Goal: Task Accomplishment & Management: Manage account settings

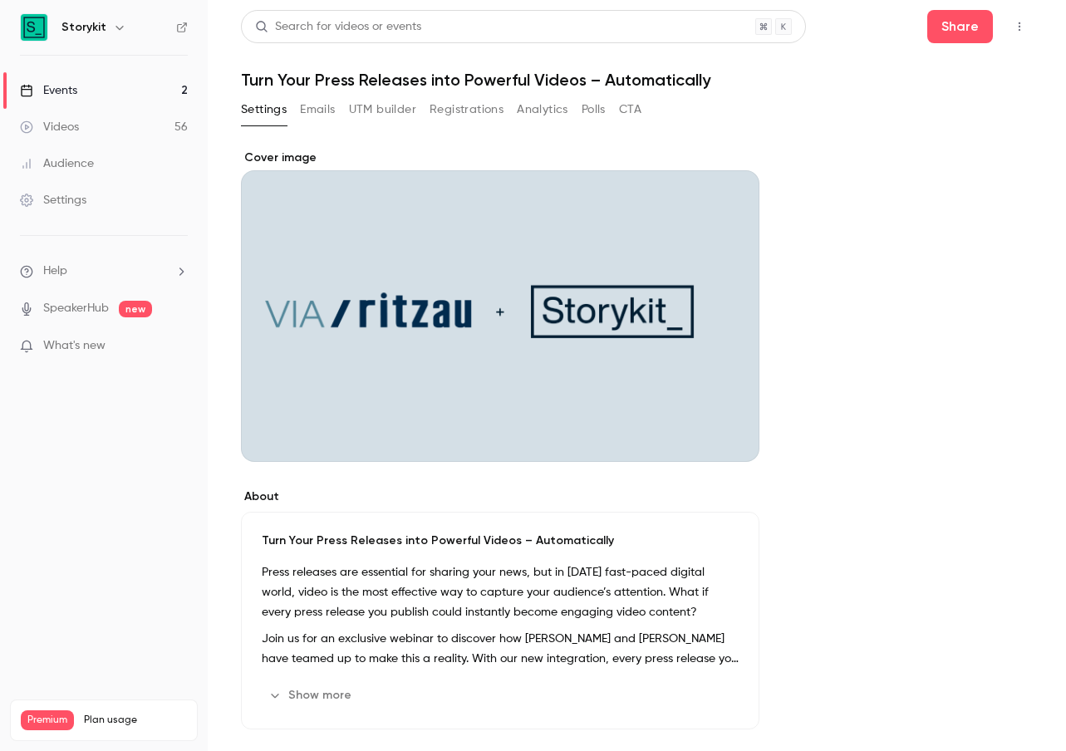
click at [57, 95] on div "Events" at bounding box center [48, 90] width 57 height 17
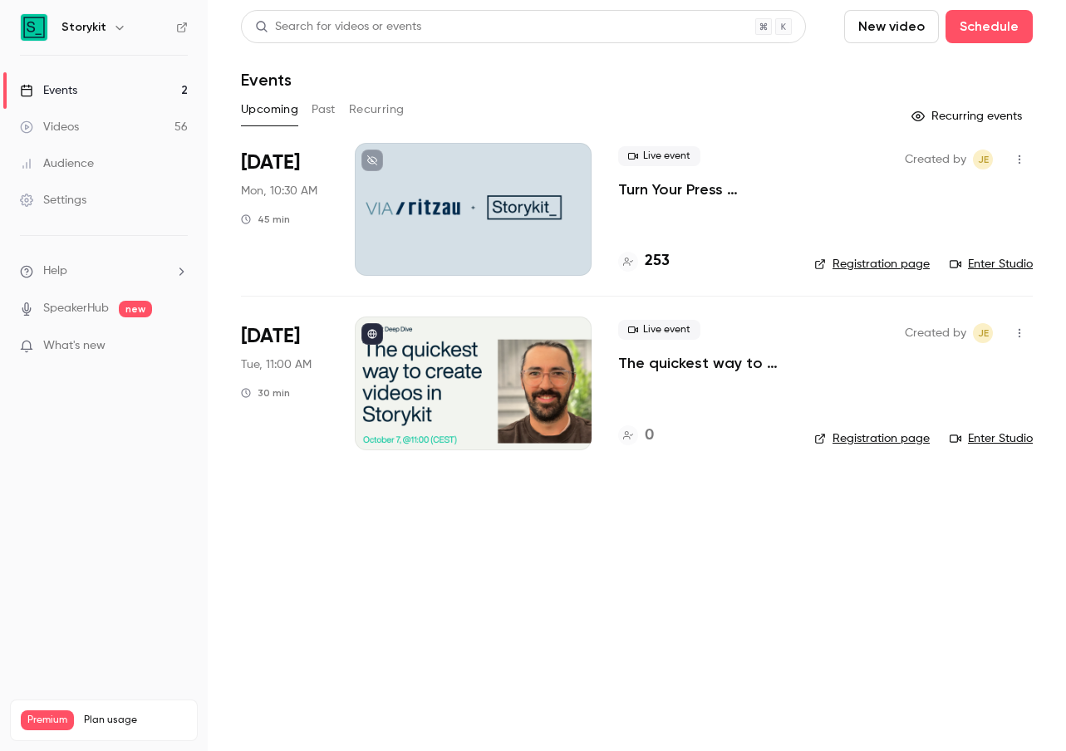
click at [439, 385] on div at bounding box center [473, 383] width 237 height 133
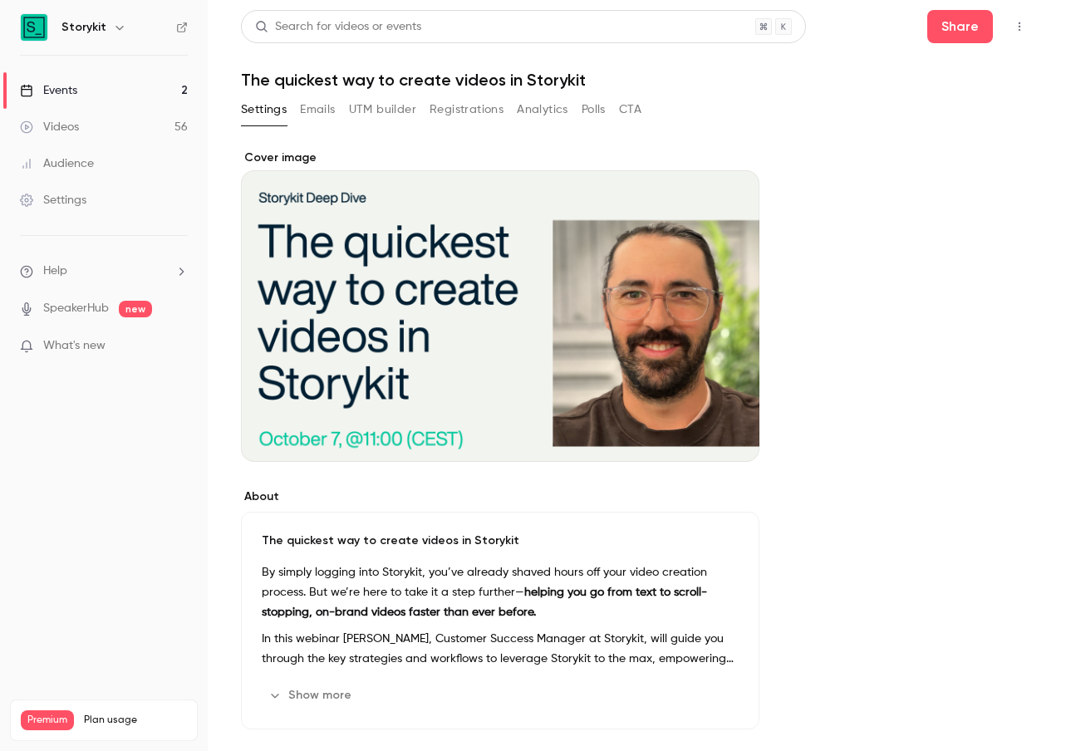
click at [382, 106] on button "UTM builder" at bounding box center [382, 109] width 67 height 27
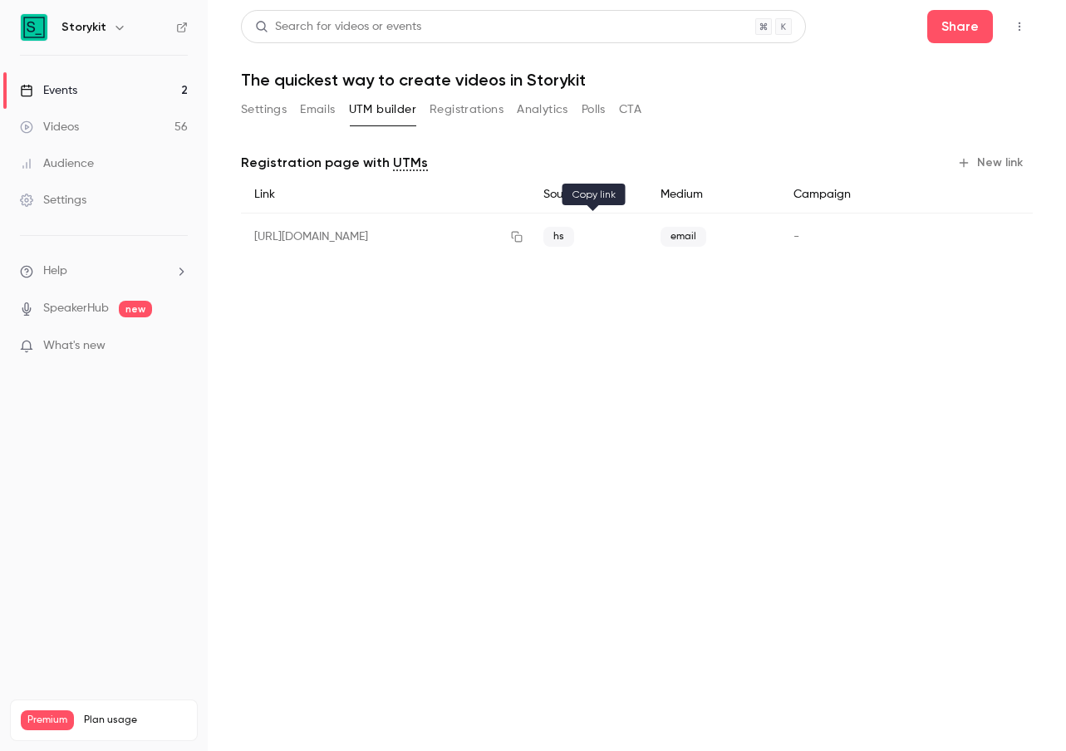
click at [522, 235] on icon "button" at bounding box center [516, 237] width 11 height 11
click at [70, 90] on div "Events" at bounding box center [48, 90] width 57 height 17
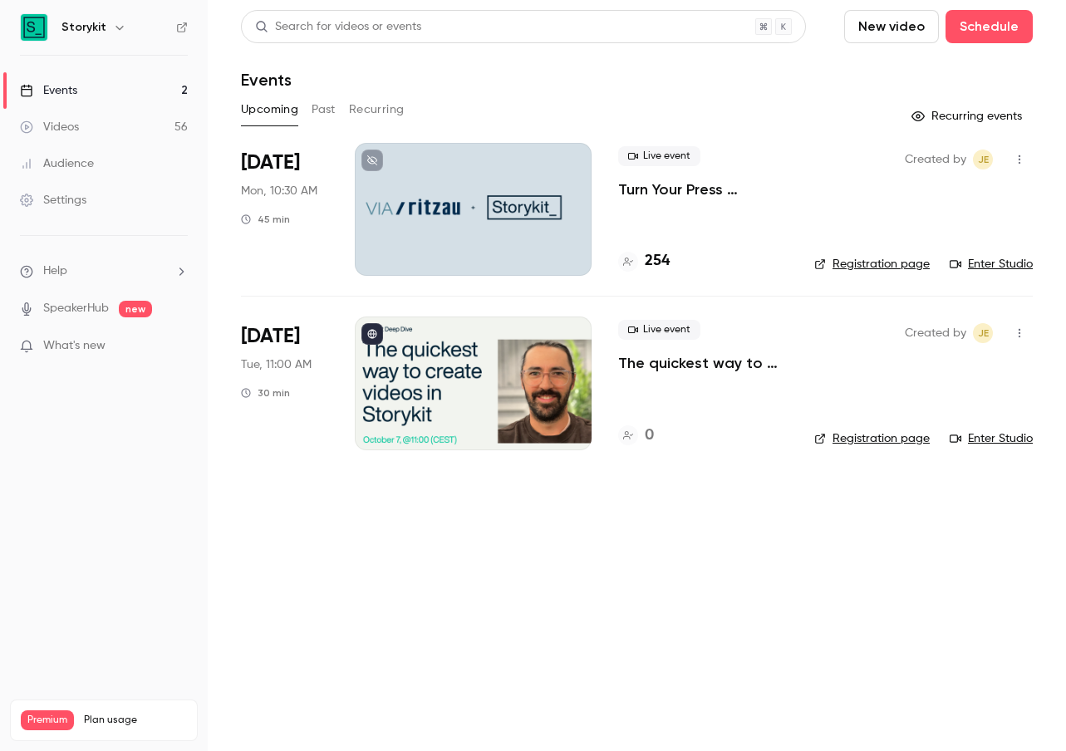
click at [420, 389] on div at bounding box center [473, 383] width 237 height 133
click at [425, 231] on div at bounding box center [473, 209] width 237 height 133
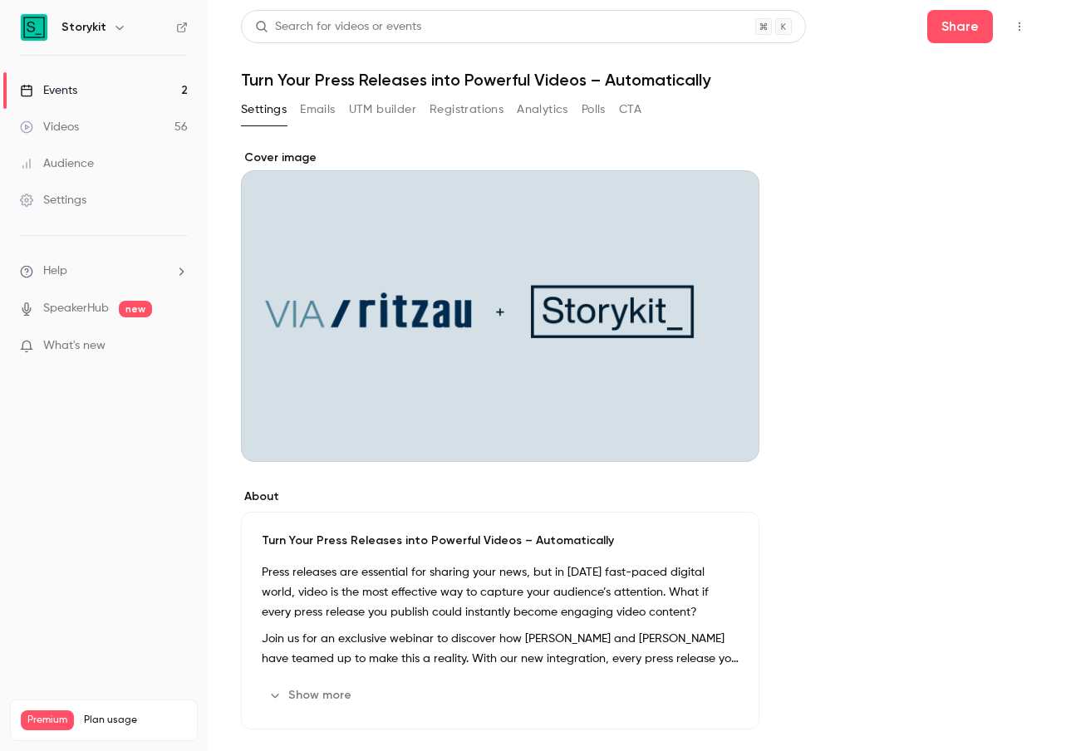
click at [323, 110] on button "Emails" at bounding box center [317, 109] width 35 height 27
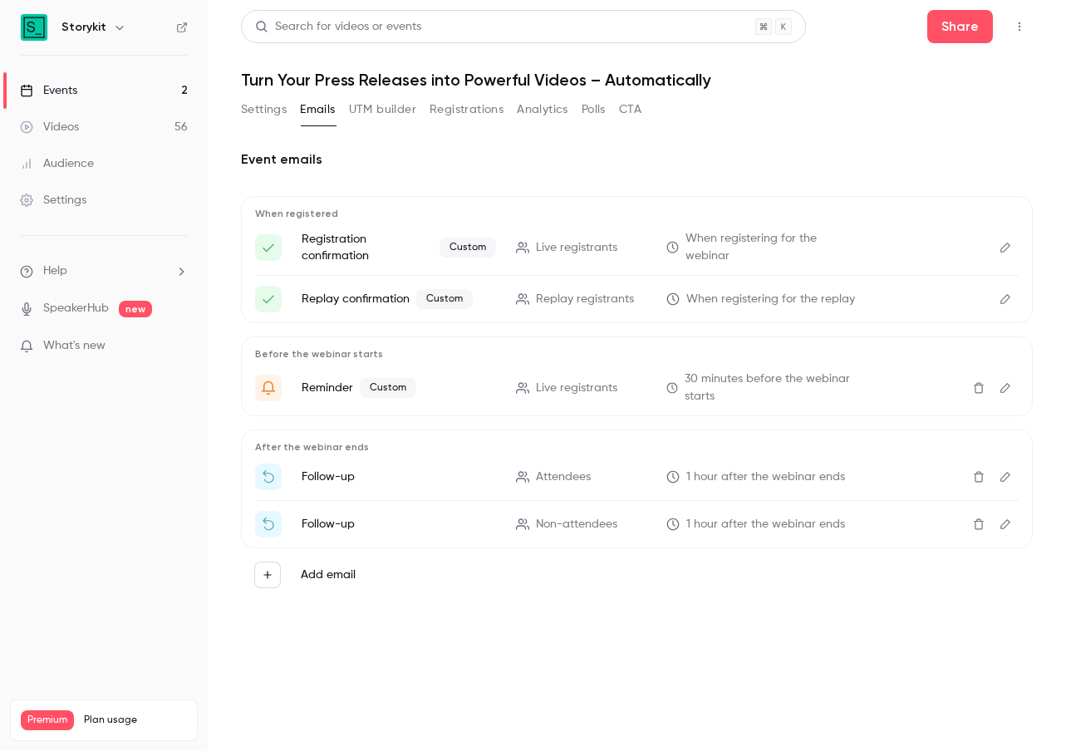
click at [349, 247] on p "Registration confirmation Custom" at bounding box center [399, 247] width 195 height 33
click at [1003, 251] on icon "Edit" at bounding box center [1006, 248] width 10 height 10
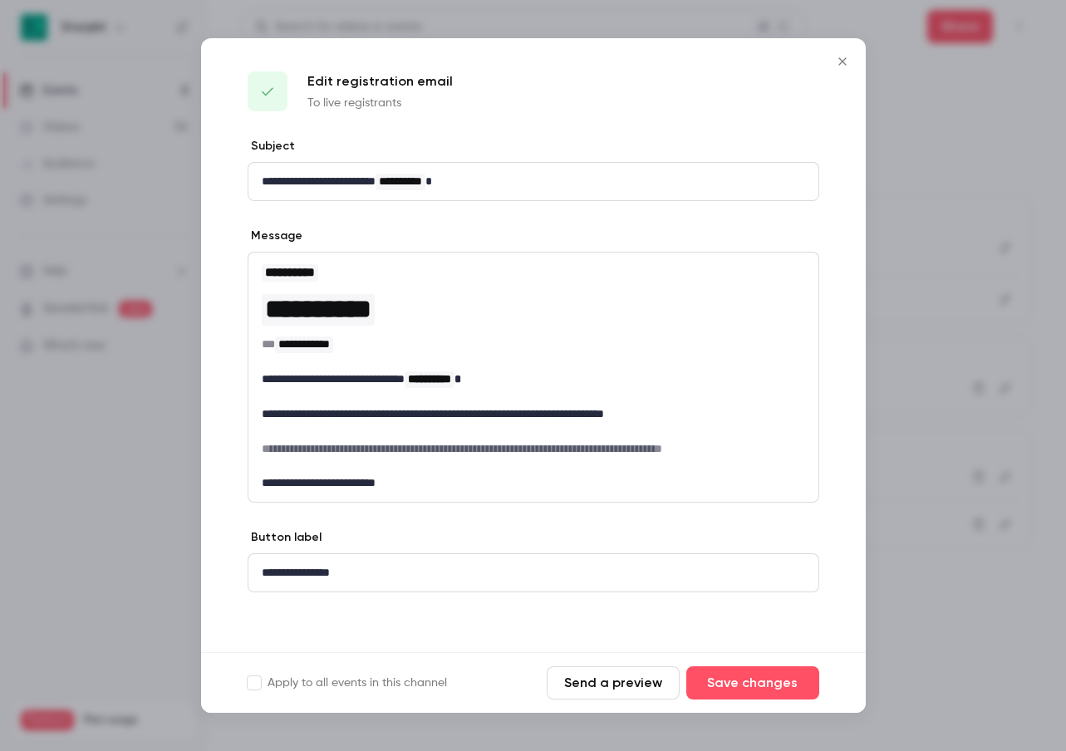
click at [844, 62] on icon "Close" at bounding box center [842, 60] width 7 height 7
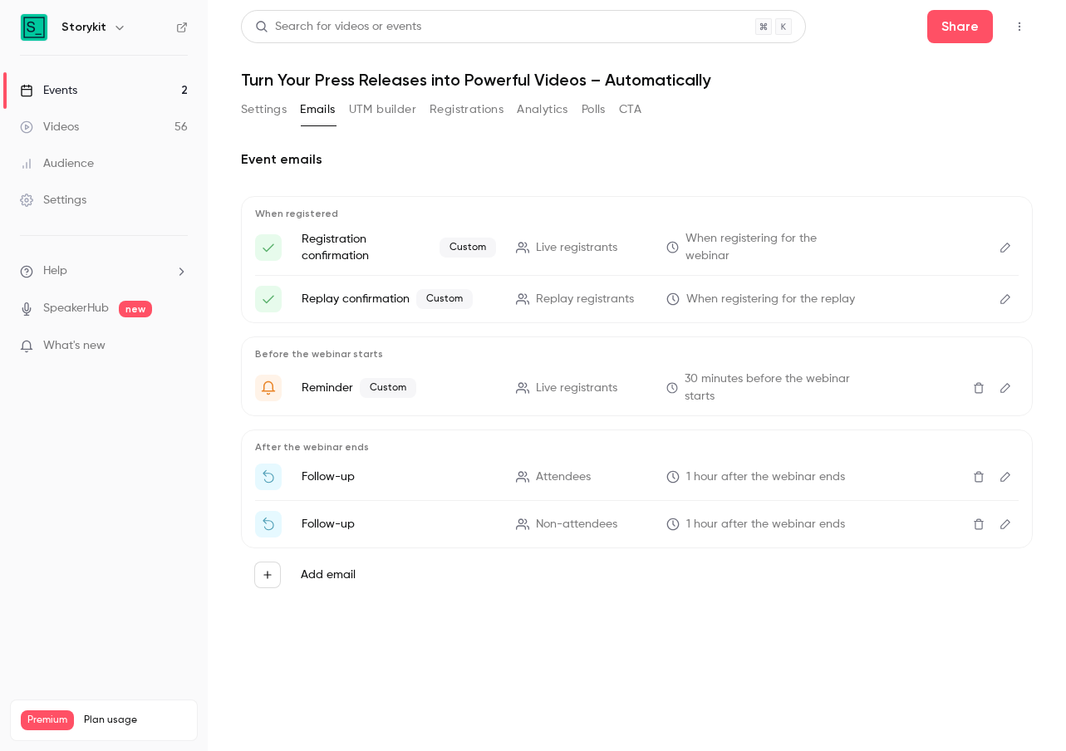
click at [1002, 300] on icon "Edit" at bounding box center [1005, 299] width 13 height 12
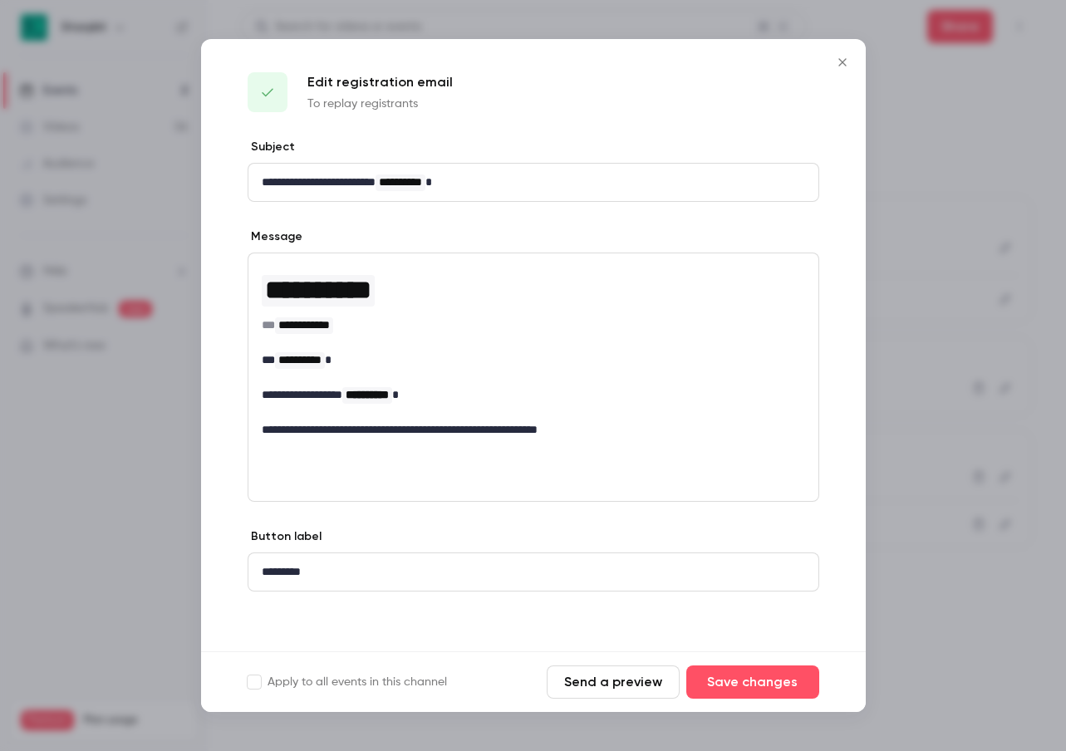
click at [841, 62] on icon "Close" at bounding box center [842, 61] width 7 height 7
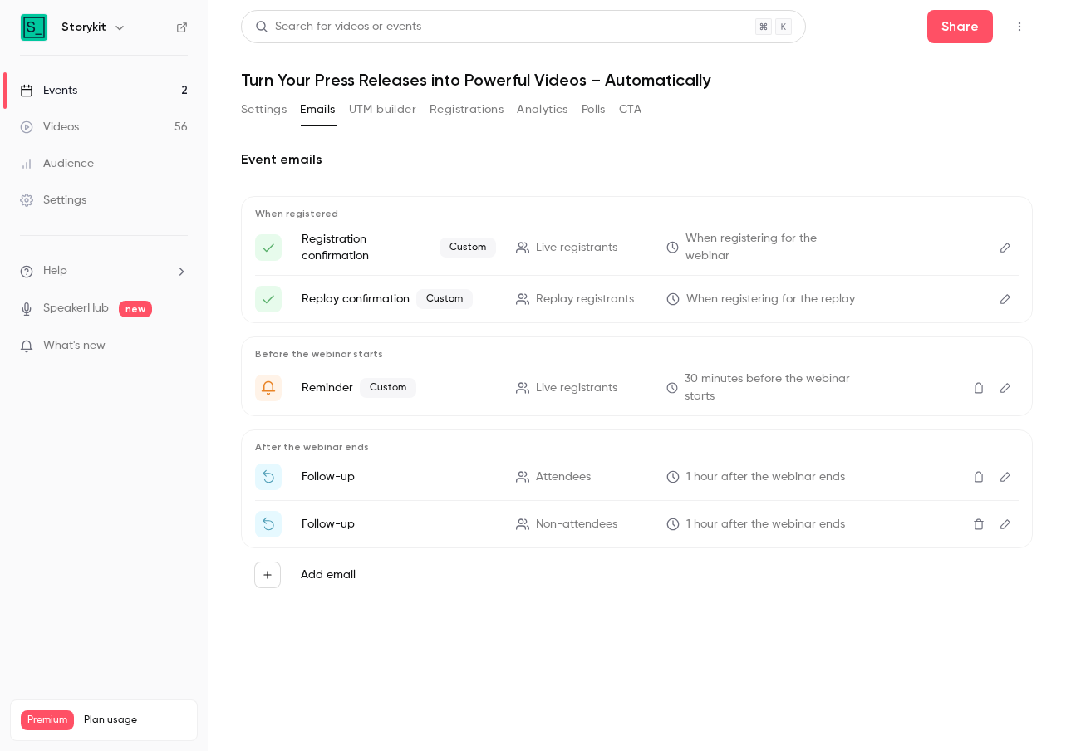
click at [1005, 386] on icon "Edit" at bounding box center [1005, 388] width 13 height 12
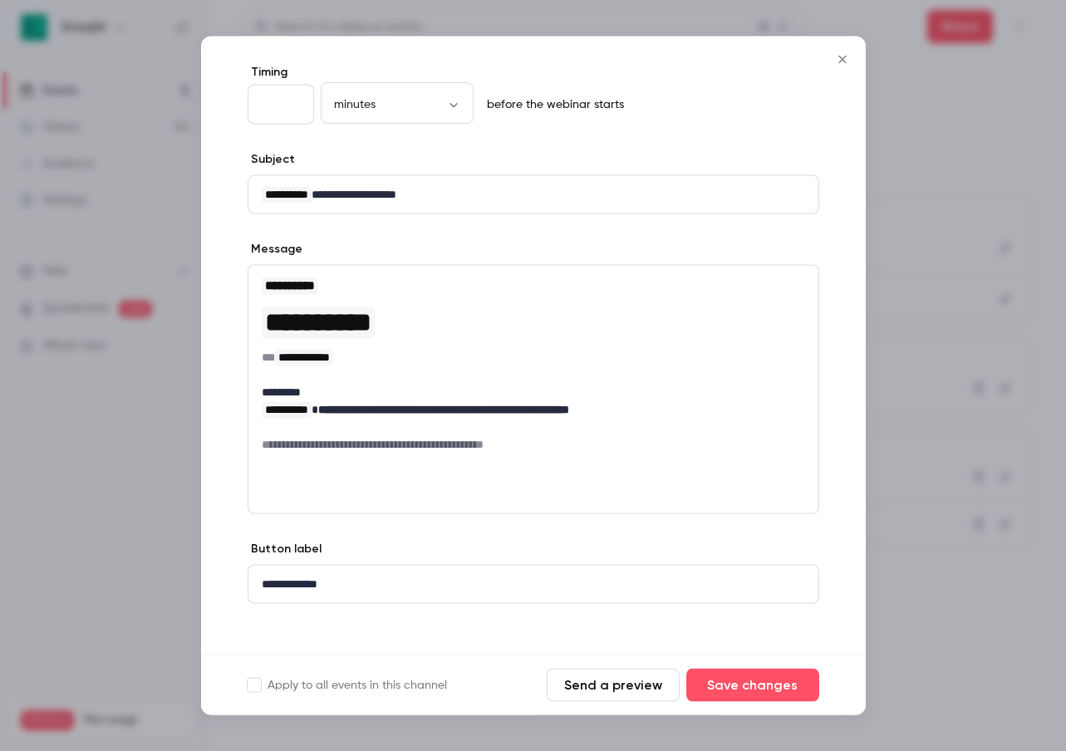
scroll to position [81, 0]
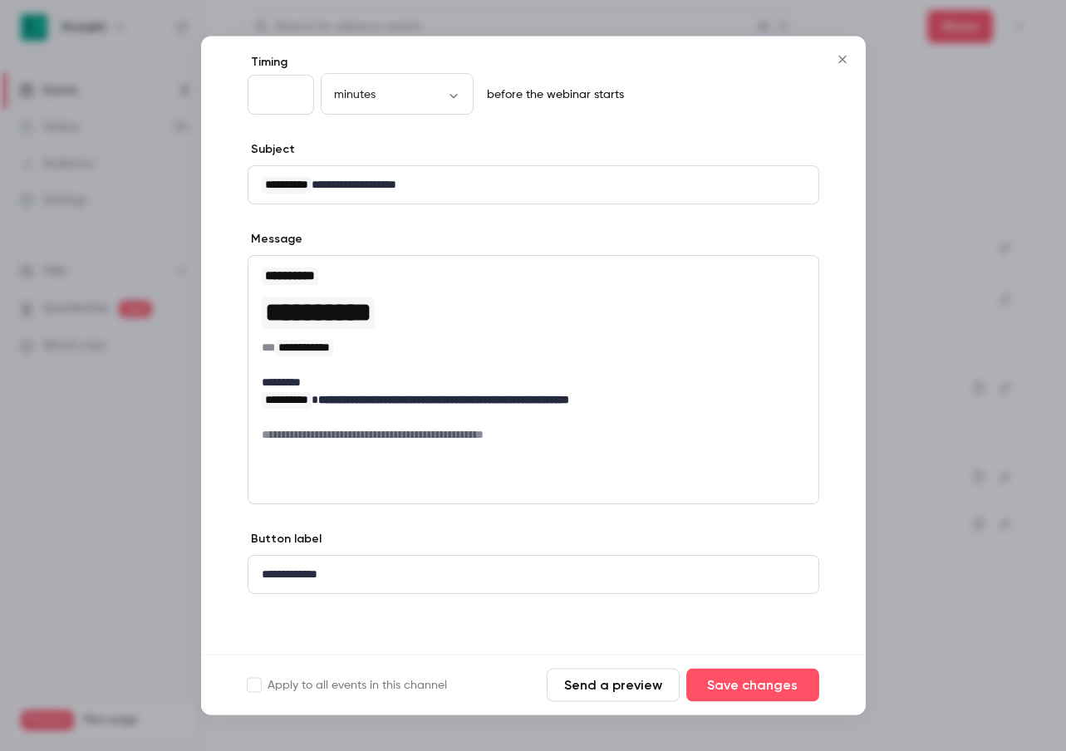
click at [842, 57] on icon "Close" at bounding box center [843, 59] width 20 height 13
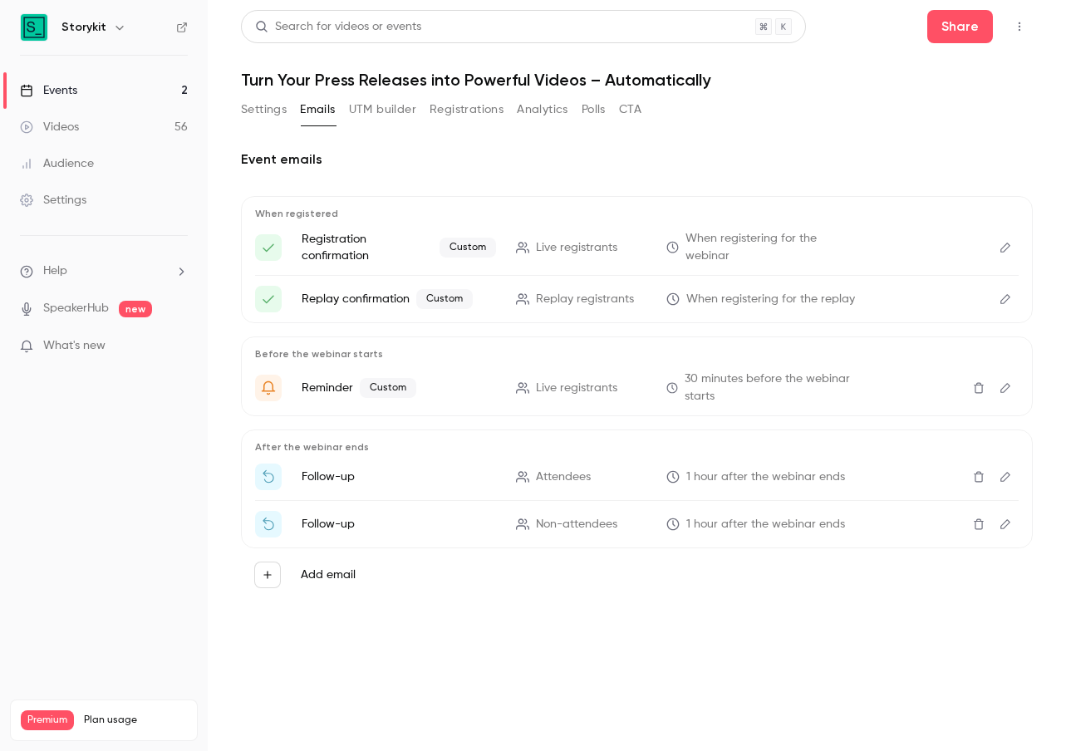
click at [1011, 475] on icon "Edit" at bounding box center [1005, 477] width 13 height 12
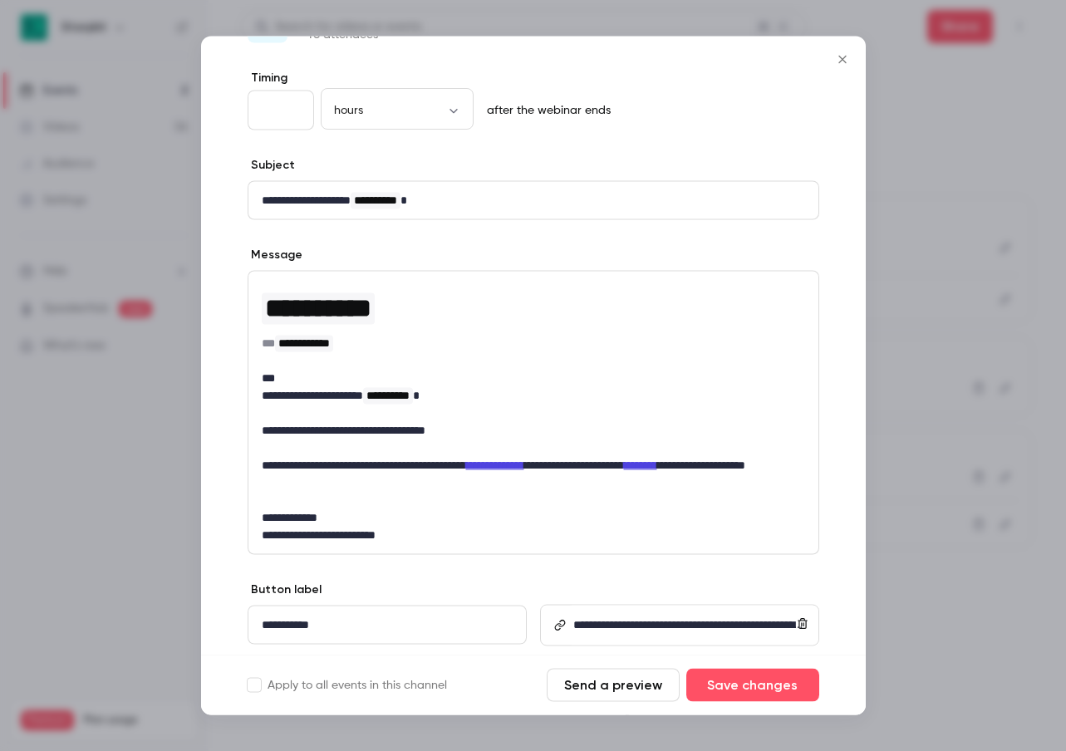
scroll to position [0, 0]
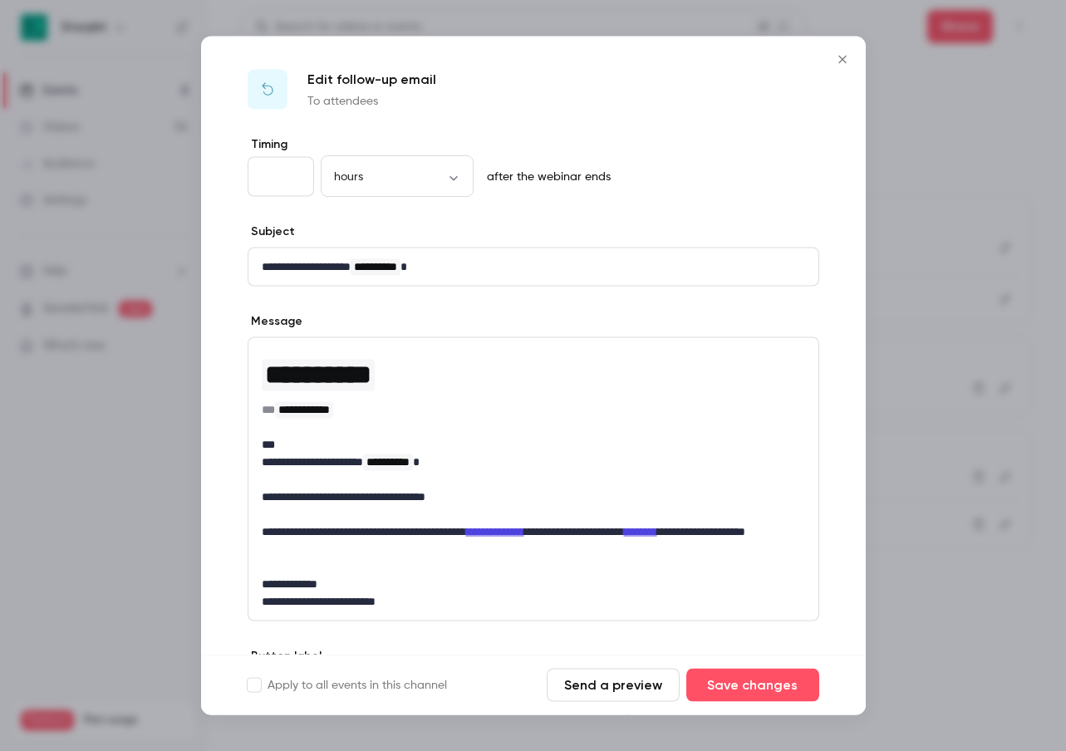
click at [844, 62] on icon "Close" at bounding box center [843, 59] width 20 height 13
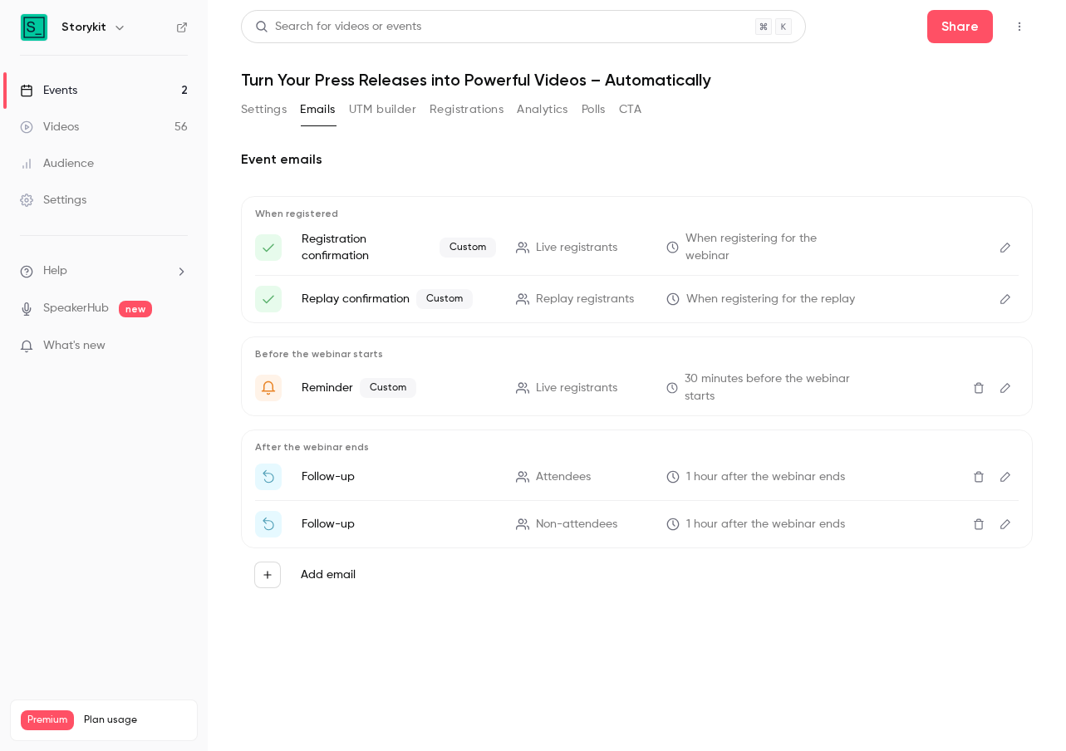
click at [978, 473] on icon "Delete" at bounding box center [979, 477] width 13 height 12
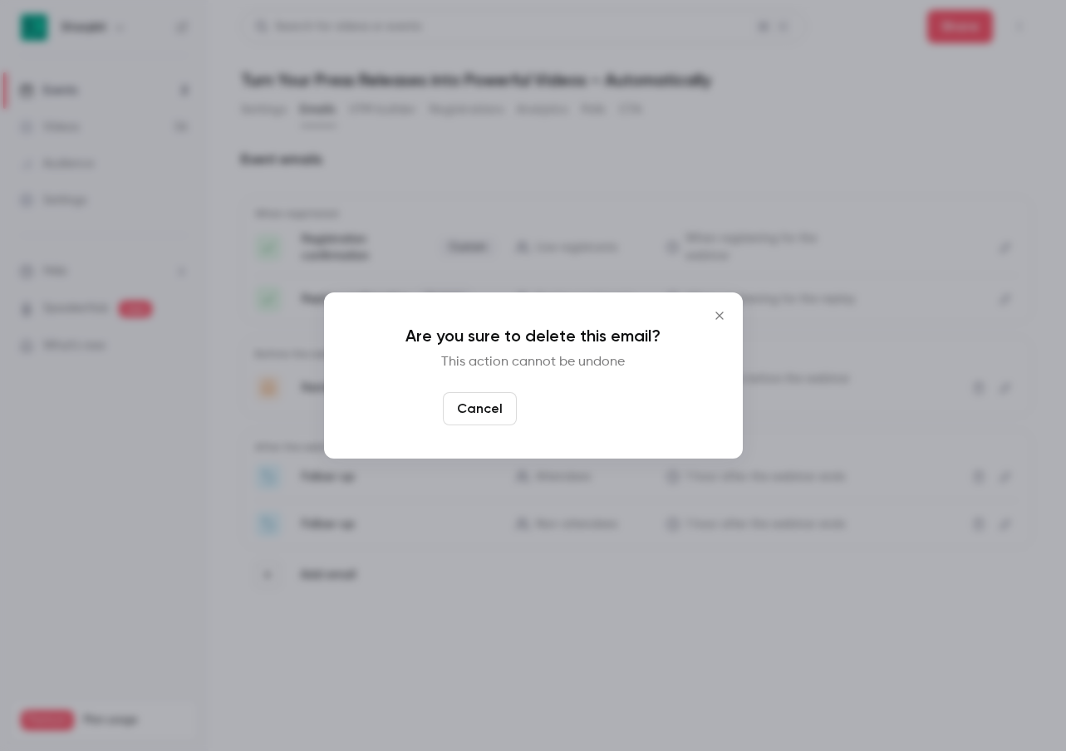
click at [584, 407] on button "Yes, delete" at bounding box center [574, 408] width 100 height 33
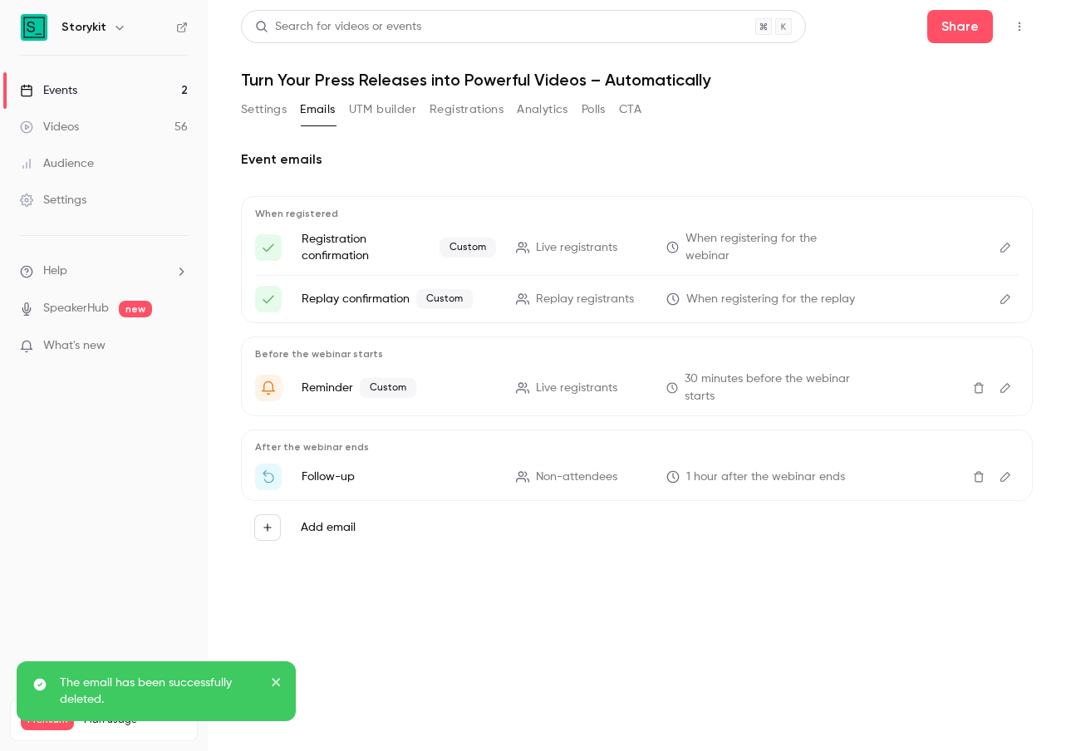
click at [1002, 473] on icon "Edit" at bounding box center [1005, 477] width 13 height 12
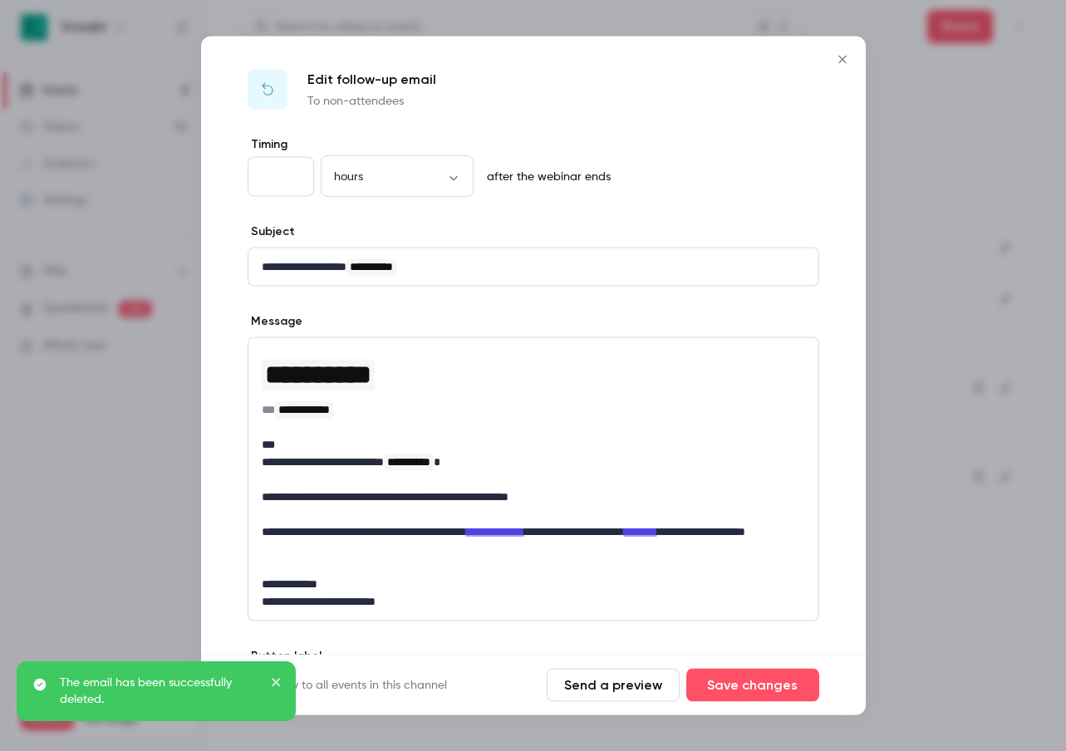
click at [839, 57] on icon "Close" at bounding box center [843, 59] width 20 height 13
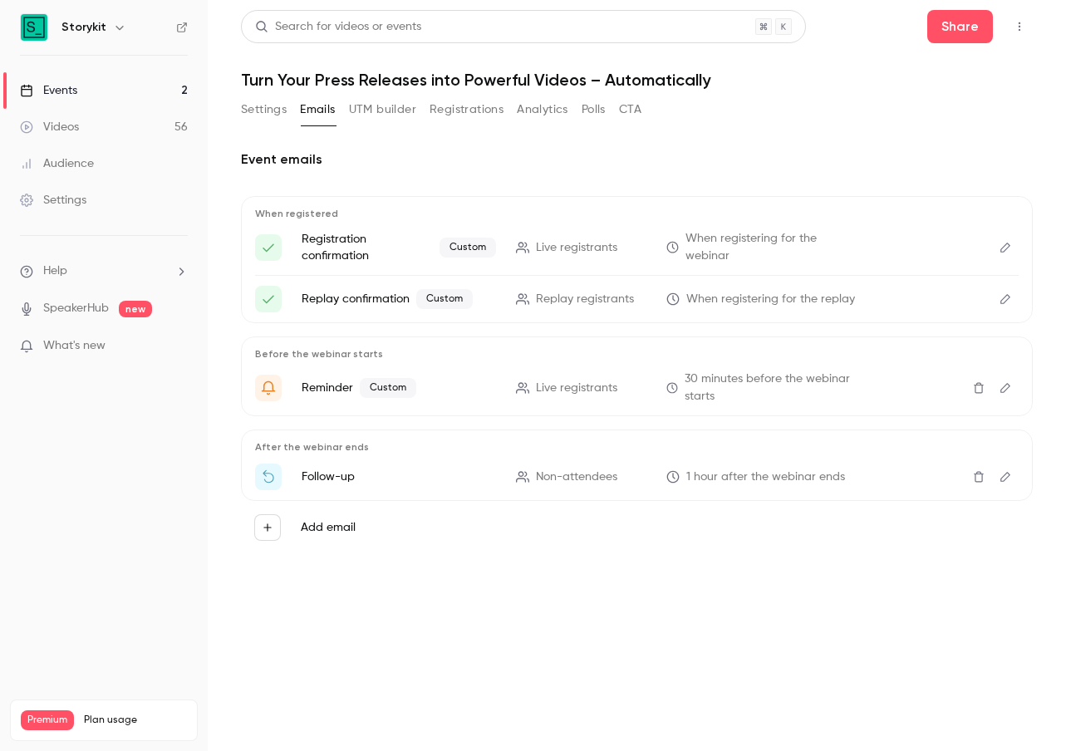
click at [976, 475] on icon "Delete" at bounding box center [979, 477] width 13 height 12
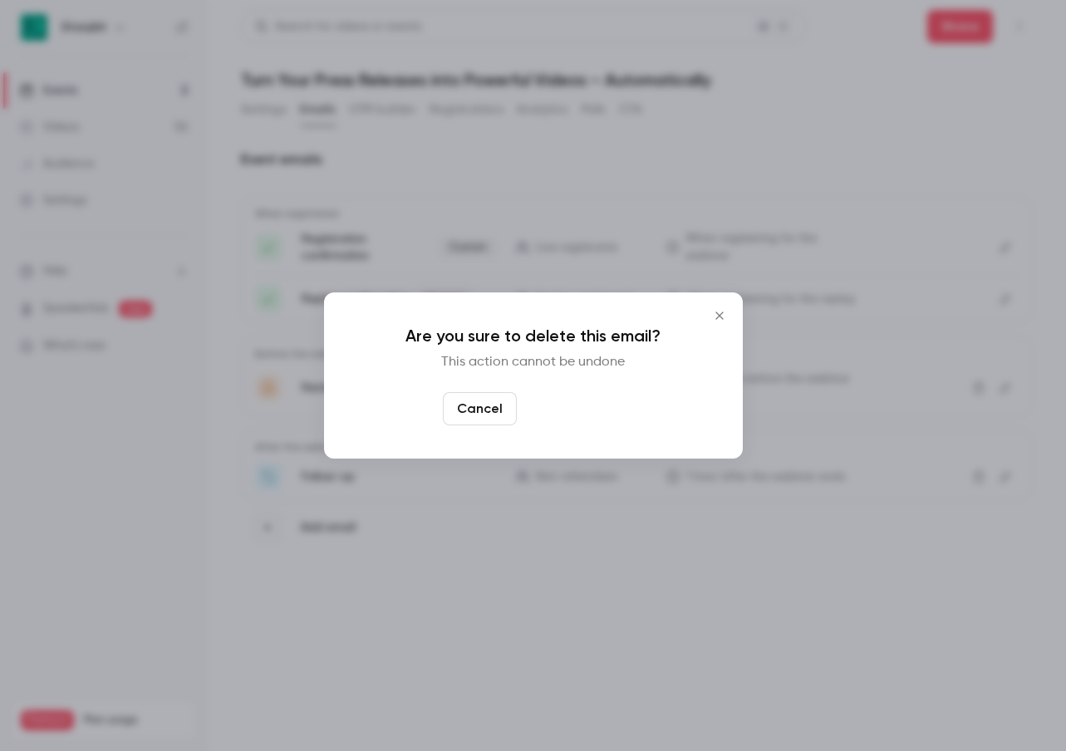
click at [575, 414] on button "Yes, delete" at bounding box center [574, 408] width 100 height 33
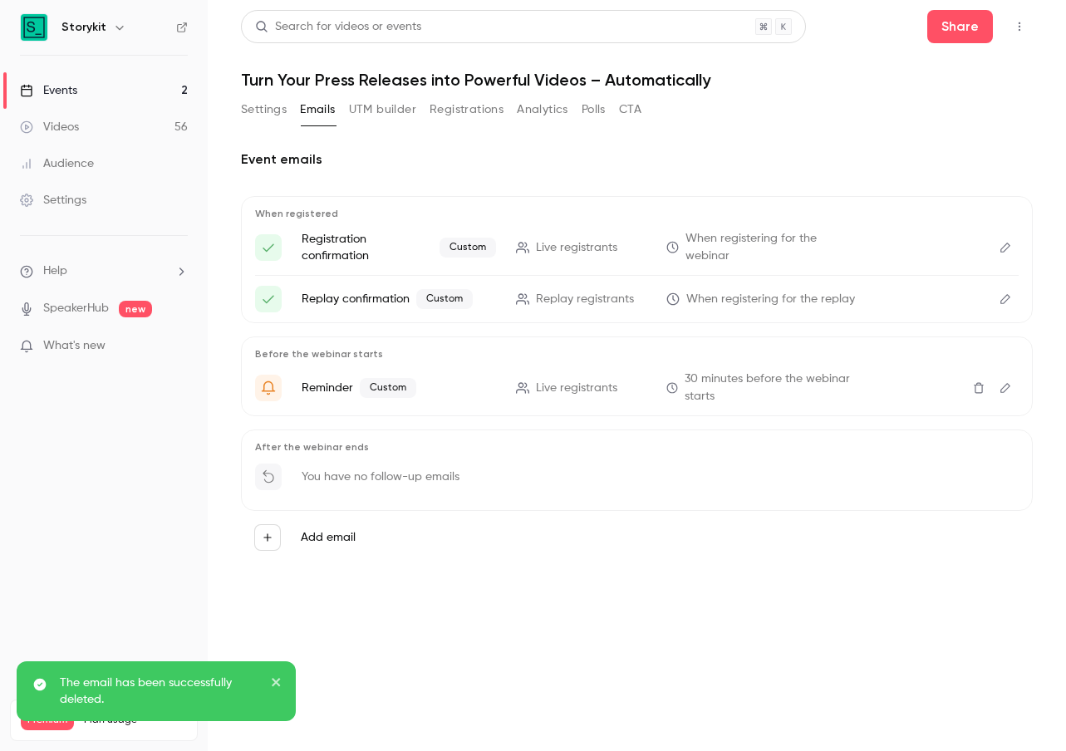
click at [526, 688] on main "Search for videos or events Share Turn Your Press Releases into Powerful Videos…" at bounding box center [637, 375] width 859 height 751
drag, startPoint x: 280, startPoint y: 679, endPoint x: 647, endPoint y: 314, distance: 517.2
click at [279, 680] on icon "close" at bounding box center [276, 682] width 8 height 8
